Goal: Find specific page/section

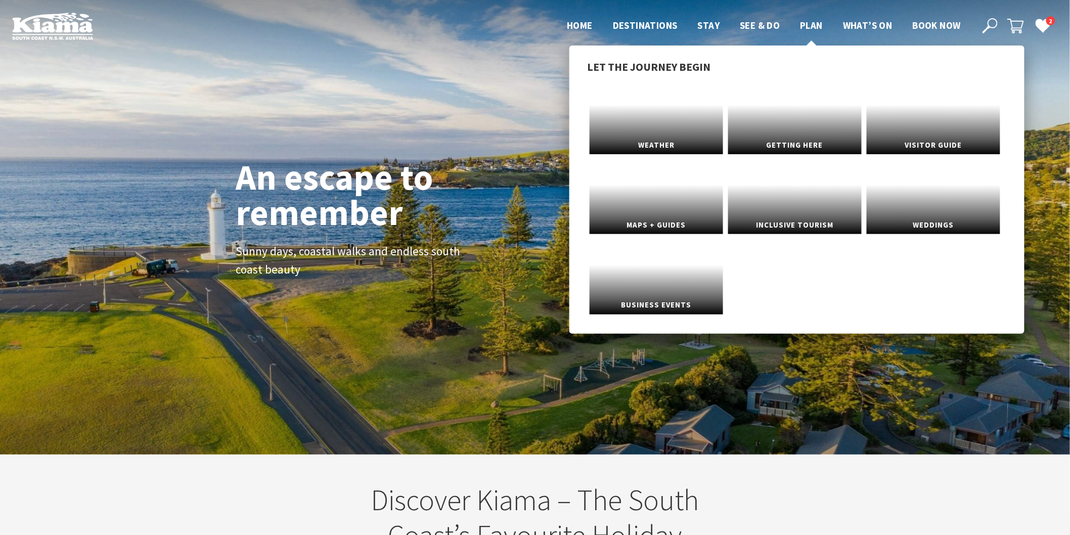
scroll to position [167, 1080]
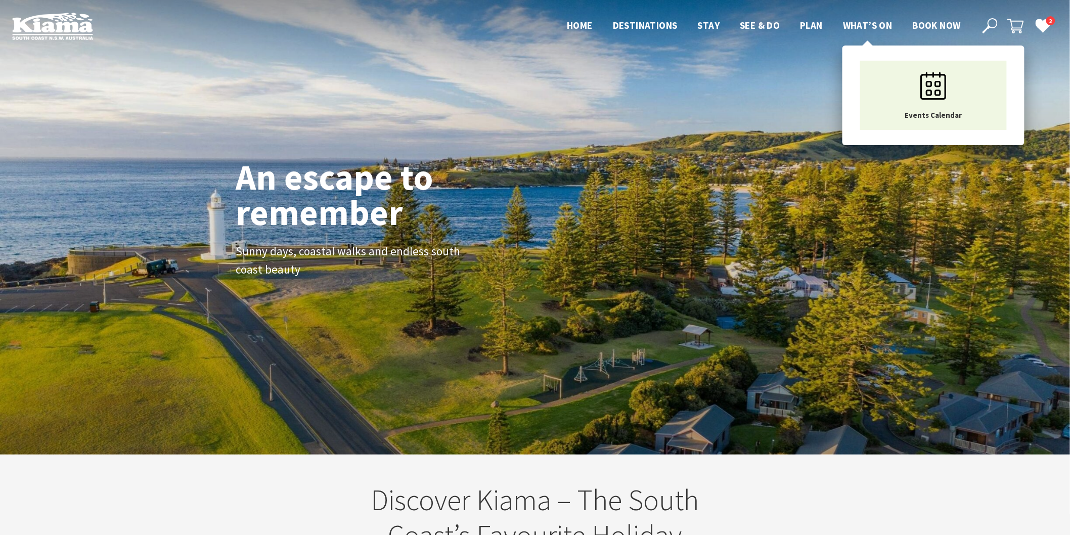
click at [873, 24] on span "What’s On" at bounding box center [868, 25] width 50 height 12
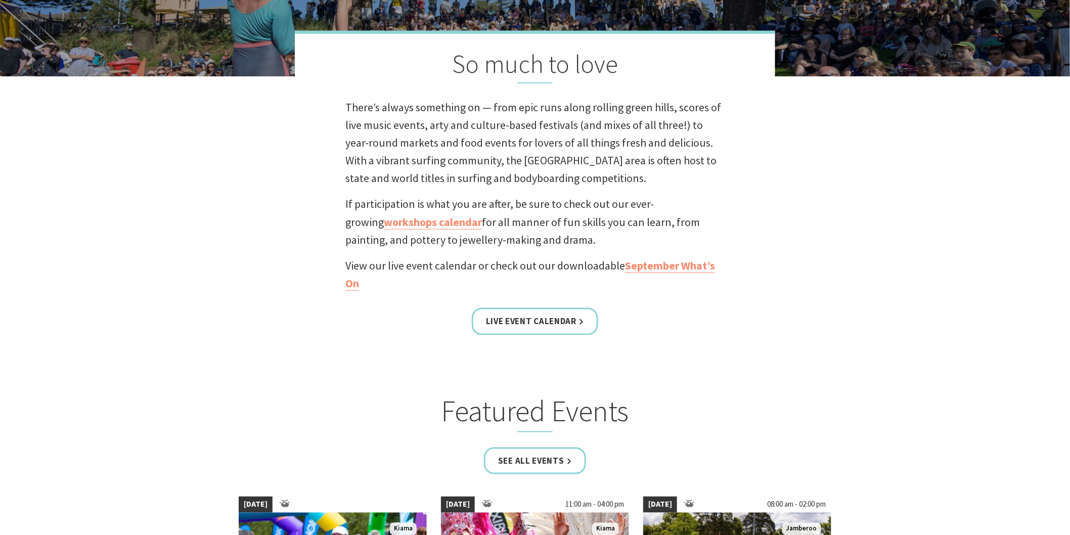
scroll to position [337, 0]
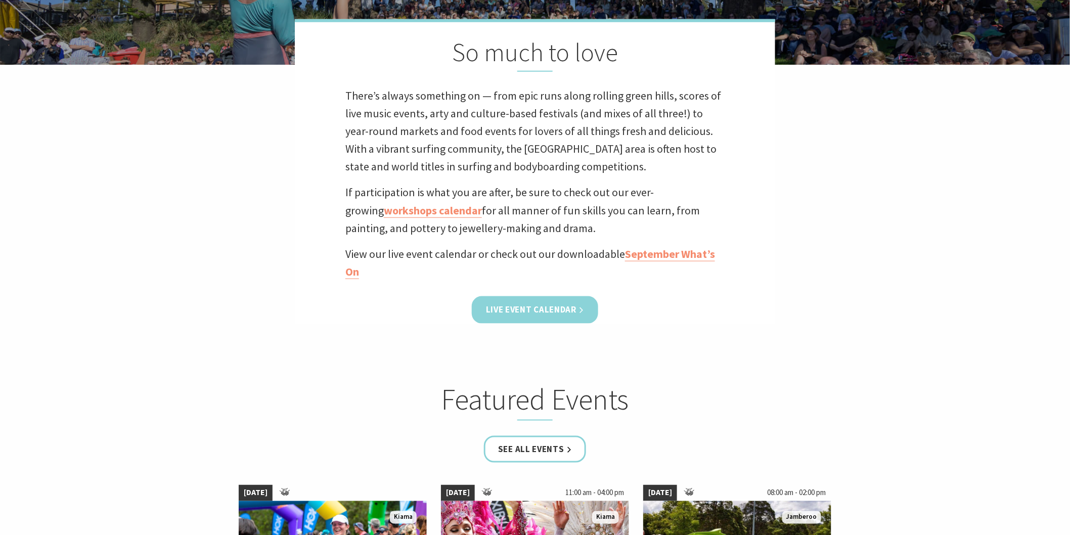
click at [516, 316] on link "Live Event Calendar" at bounding box center [535, 309] width 126 height 27
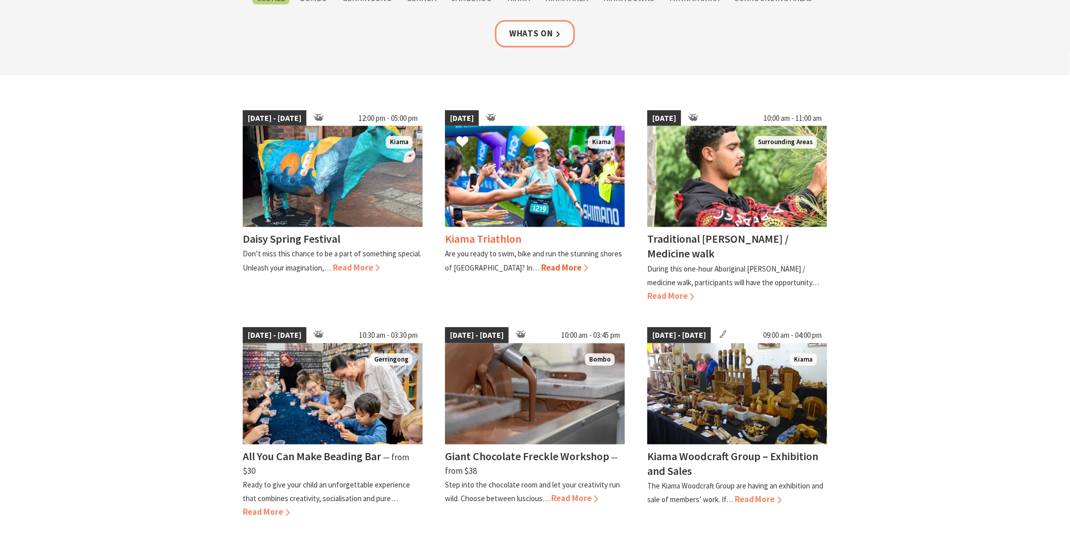
scroll to position [225, 0]
